Goal: Transaction & Acquisition: Subscribe to service/newsletter

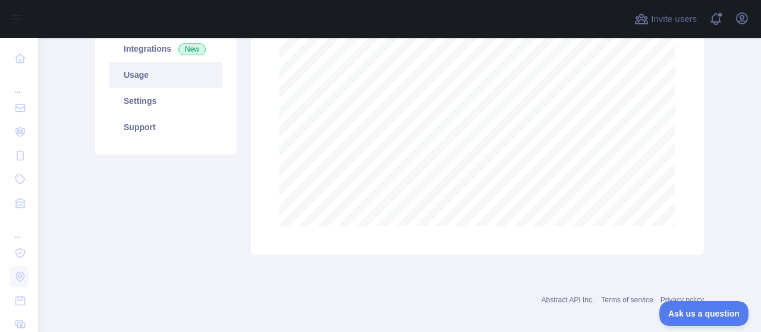
scroll to position [294, 714]
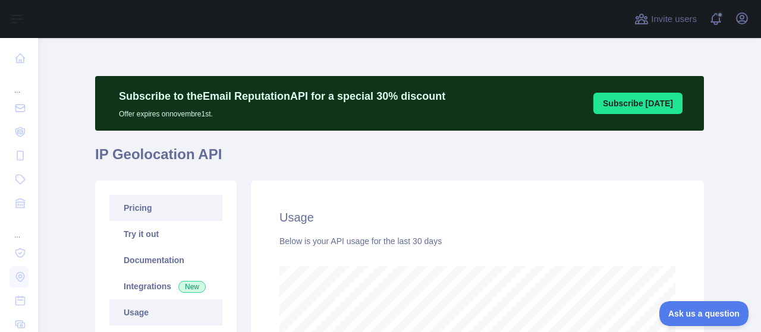
click at [121, 209] on link "Pricing" at bounding box center [165, 208] width 113 height 26
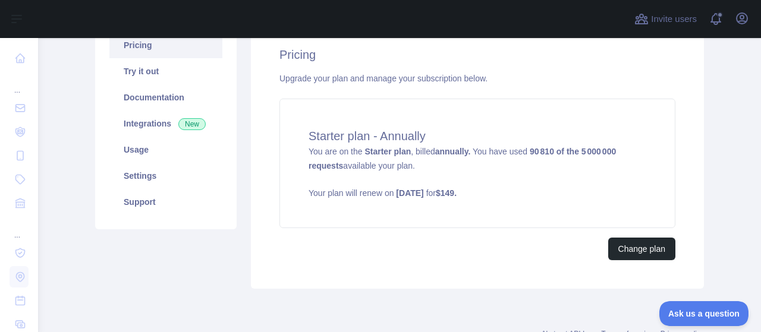
scroll to position [168, 0]
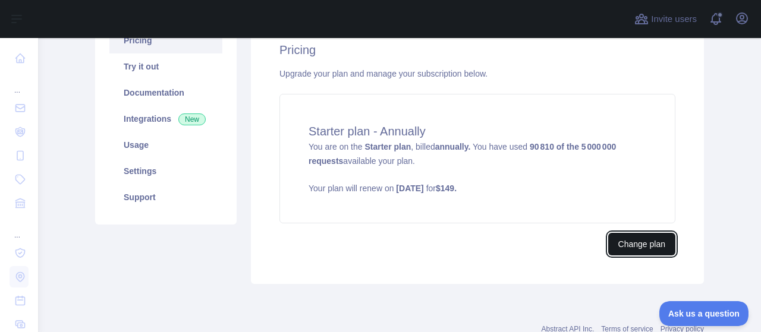
click at [641, 244] on button "Change plan" at bounding box center [641, 244] width 67 height 23
